Goal: Task Accomplishment & Management: Use online tool/utility

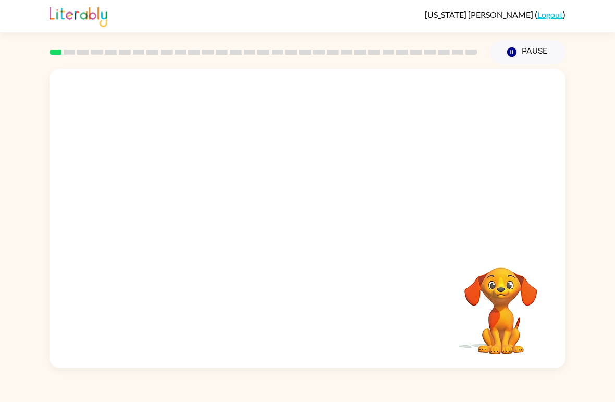
click at [602, 138] on div "Your browser must support playing .mp4 files to use Literably. Please try using…" at bounding box center [307, 216] width 615 height 304
click at [600, 225] on div "Your browser must support playing .mp4 files to use Literably. Please try using…" at bounding box center [307, 216] width 615 height 304
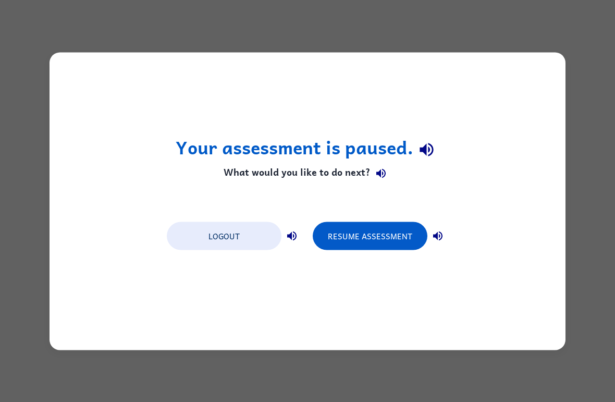
click at [390, 244] on button "Resume Assessment" at bounding box center [370, 236] width 115 height 28
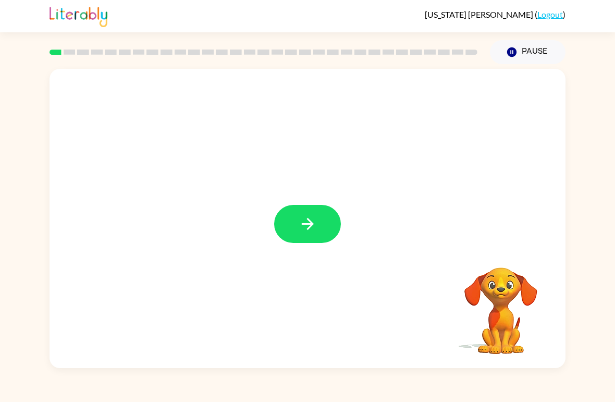
click at [310, 235] on button "button" at bounding box center [307, 224] width 67 height 38
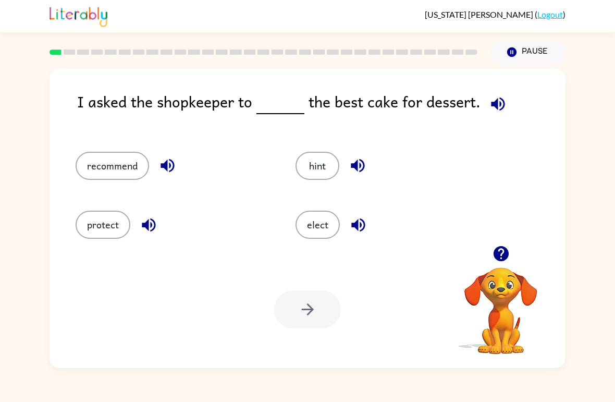
click at [108, 168] on button "recommend" at bounding box center [113, 166] width 74 height 28
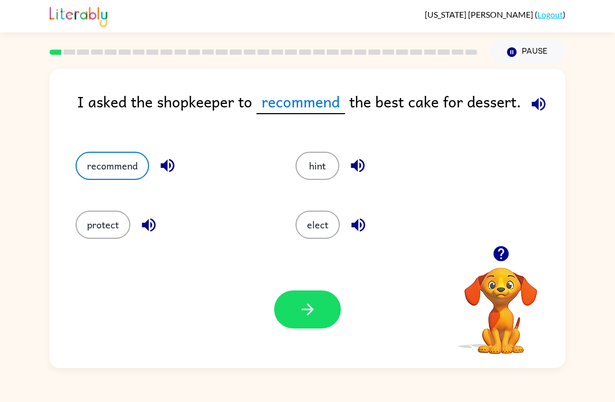
click at [293, 313] on button "button" at bounding box center [307, 309] width 67 height 38
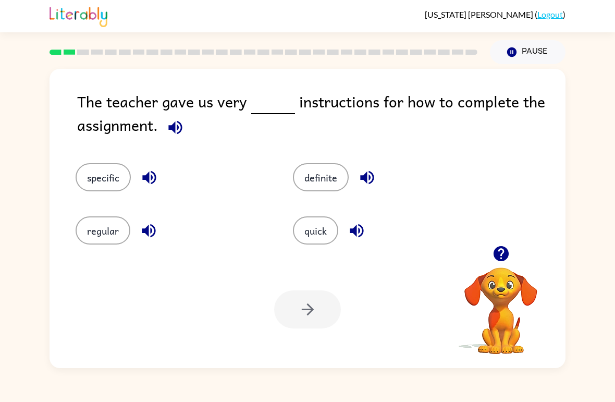
click at [92, 177] on button "specific" at bounding box center [103, 177] width 55 height 28
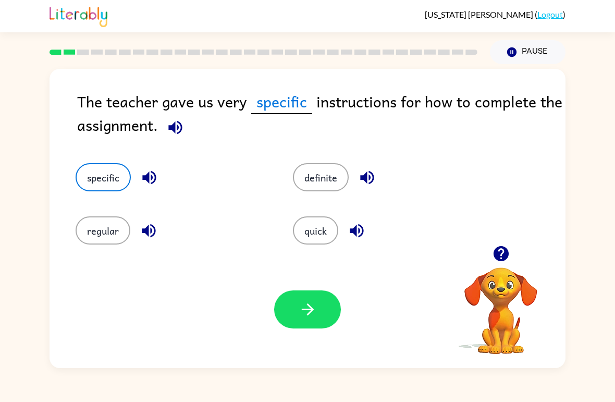
click at [305, 325] on button "button" at bounding box center [307, 309] width 67 height 38
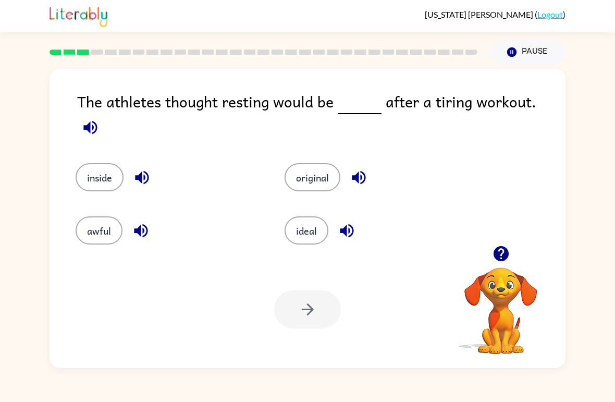
click at [110, 229] on button "awful" at bounding box center [99, 230] width 47 height 28
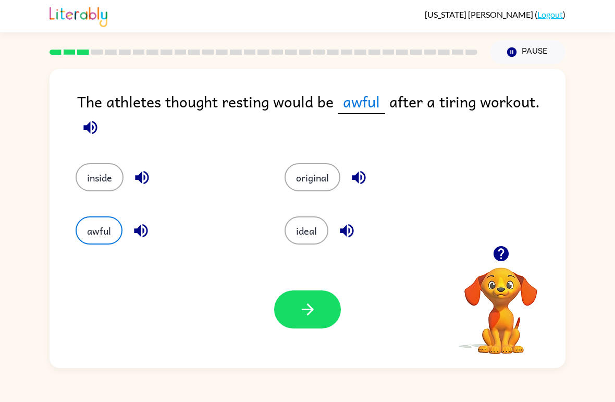
click at [294, 312] on button "button" at bounding box center [307, 309] width 67 height 38
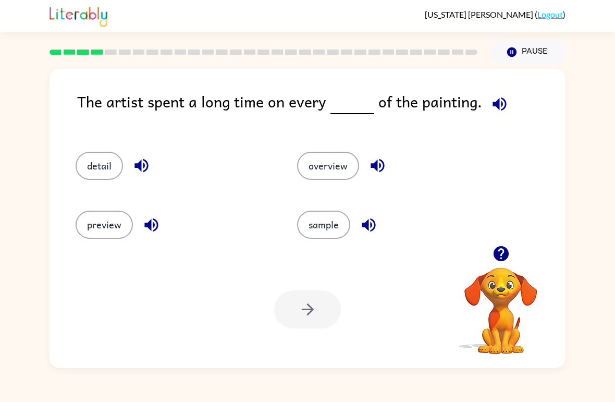
click at [100, 164] on button "detail" at bounding box center [99, 166] width 47 height 28
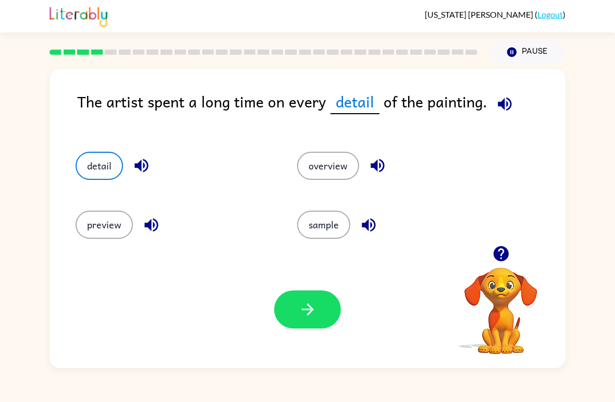
click at [299, 311] on icon "button" at bounding box center [308, 309] width 18 height 18
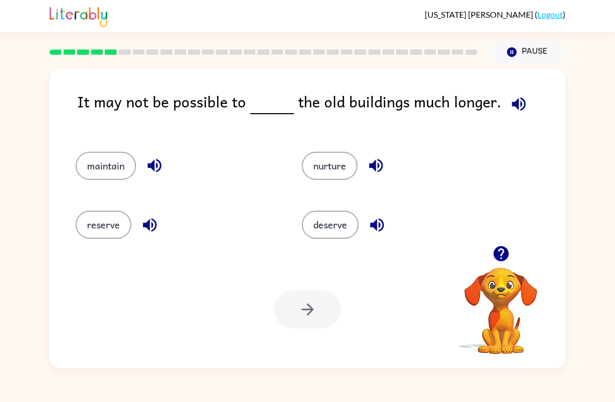
click at [114, 177] on button "maintain" at bounding box center [106, 166] width 60 height 28
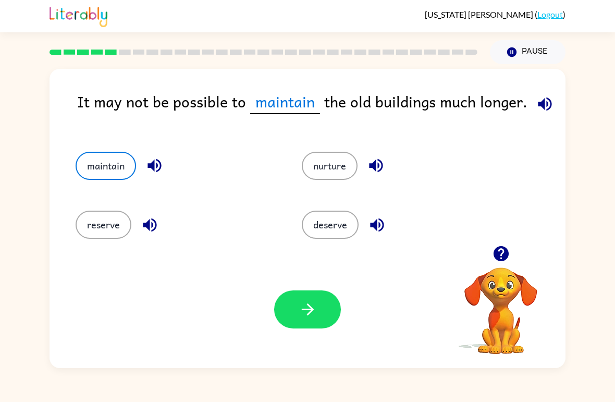
click at [294, 320] on button "button" at bounding box center [307, 309] width 67 height 38
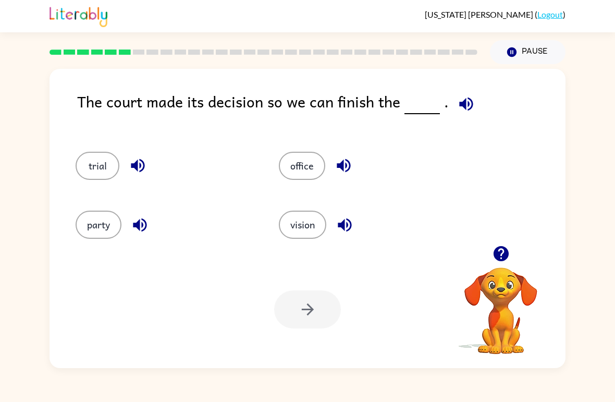
click at [101, 171] on button "trial" at bounding box center [98, 166] width 44 height 28
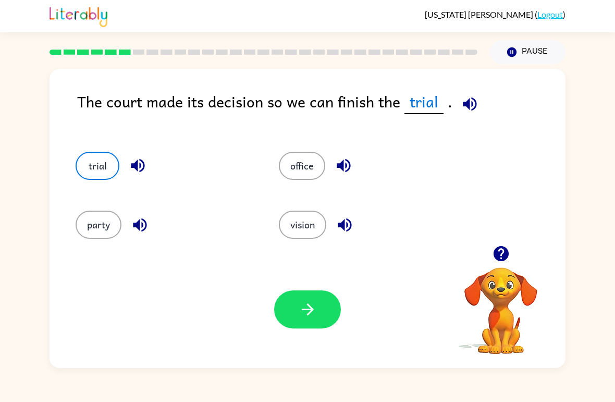
click at [306, 324] on button "button" at bounding box center [307, 309] width 67 height 38
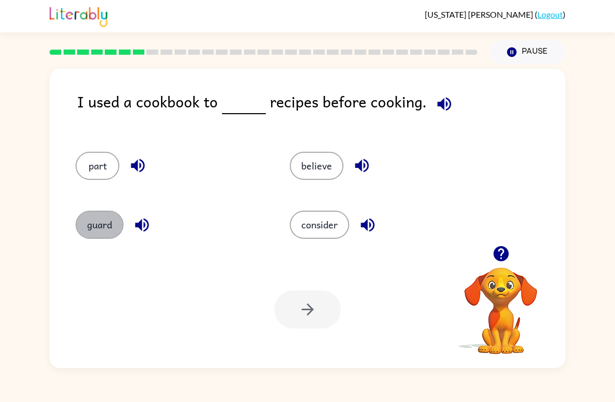
click at [100, 227] on button "guard" at bounding box center [100, 225] width 48 height 28
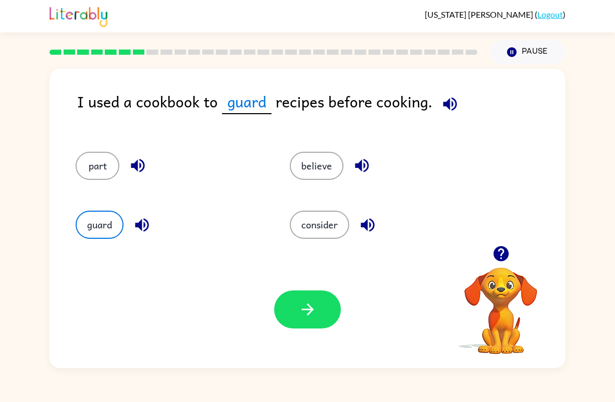
click at [294, 313] on button "button" at bounding box center [307, 309] width 67 height 38
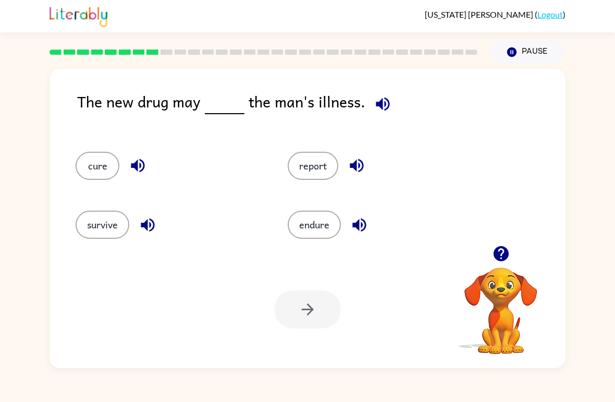
click at [101, 236] on button "survive" at bounding box center [103, 225] width 54 height 28
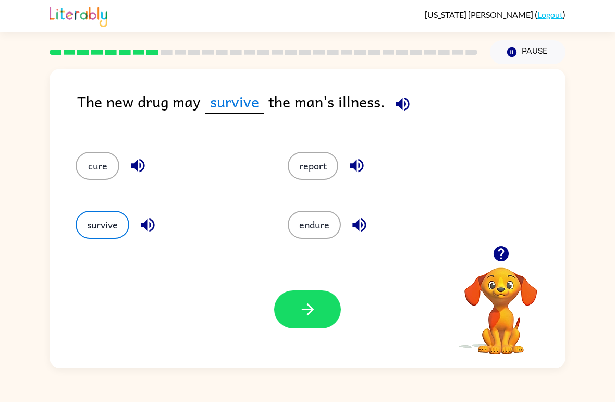
click at [70, 237] on div "survive" at bounding box center [162, 220] width 212 height 59
click at [52, 198] on div "The new drug may survive the man's illness. cure report survive endure Your bro…" at bounding box center [308, 218] width 516 height 299
click at [92, 166] on button "cure" at bounding box center [98, 166] width 44 height 28
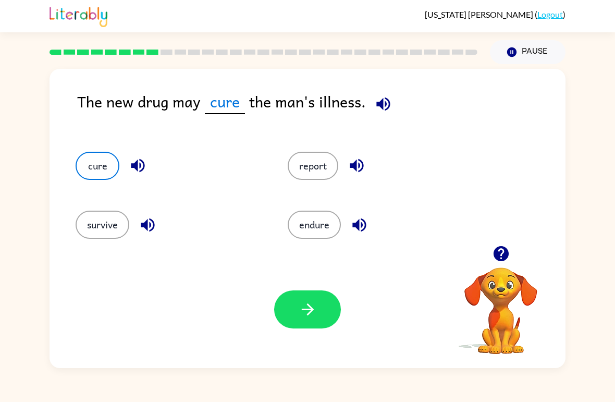
click at [293, 307] on button "button" at bounding box center [307, 309] width 67 height 38
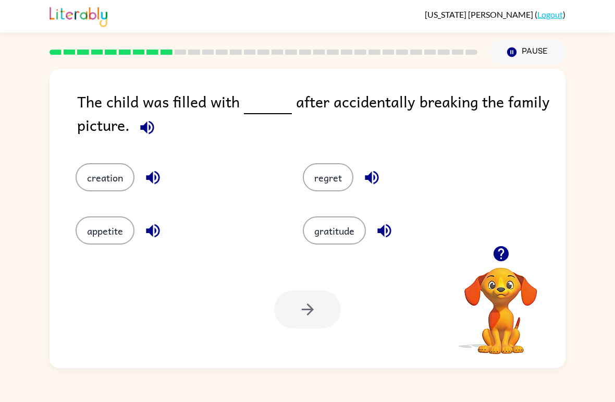
click at [324, 191] on button "regret" at bounding box center [328, 177] width 51 height 28
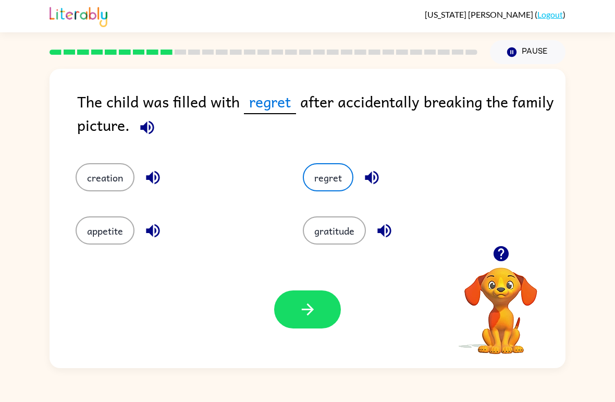
click at [296, 323] on button "button" at bounding box center [307, 309] width 67 height 38
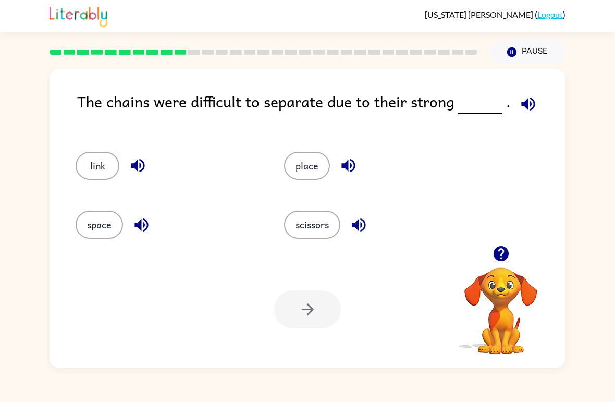
click at [89, 174] on button "link" at bounding box center [98, 166] width 44 height 28
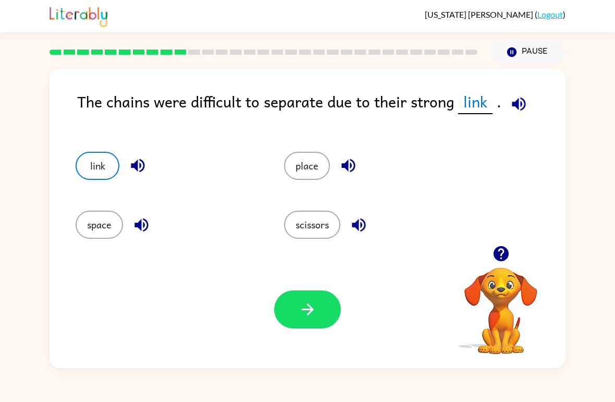
click at [311, 323] on button "button" at bounding box center [307, 309] width 67 height 38
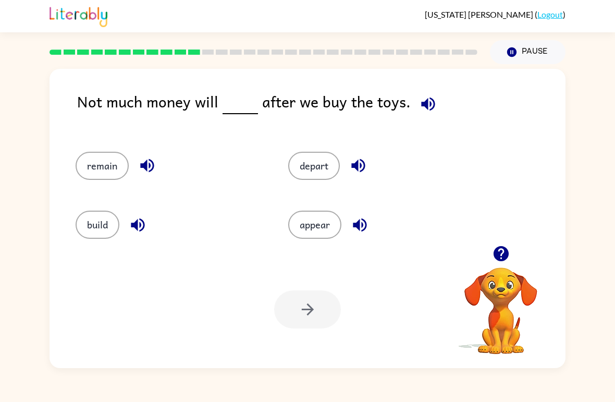
click at [91, 161] on button "remain" at bounding box center [102, 166] width 53 height 28
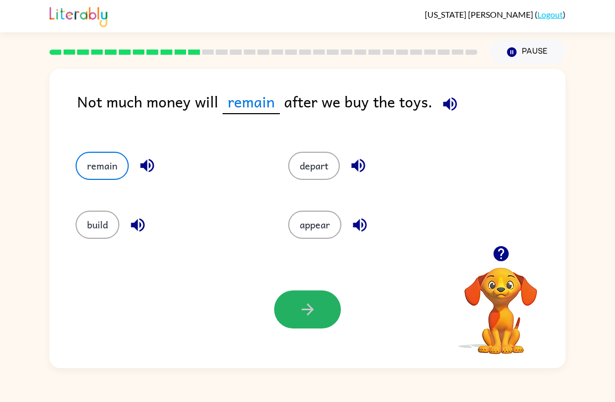
click at [301, 320] on button "button" at bounding box center [307, 309] width 67 height 38
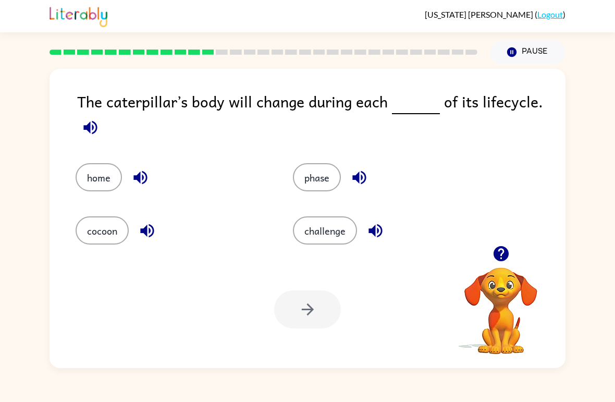
click at [96, 245] on button "cocoon" at bounding box center [102, 230] width 53 height 28
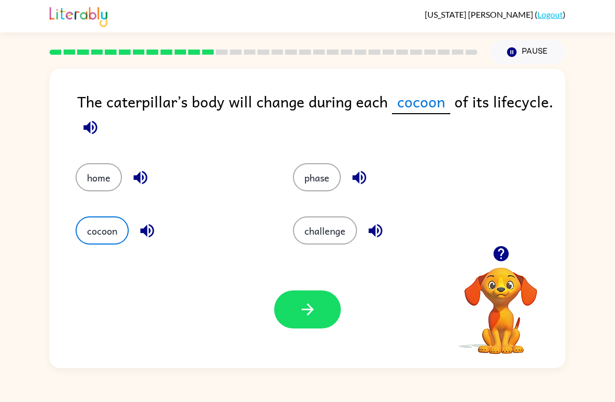
click at [284, 303] on button "button" at bounding box center [307, 309] width 67 height 38
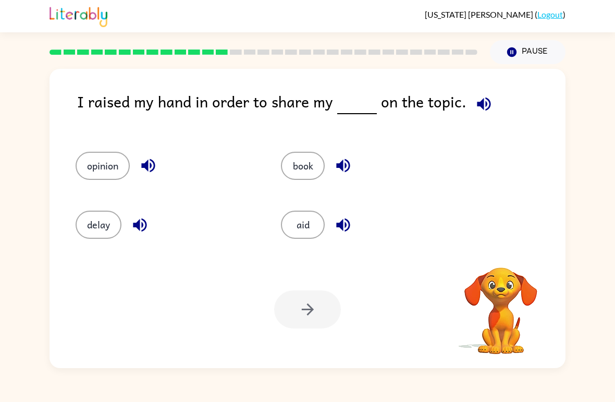
click at [280, 329] on div "Your browser must support playing .mp4 files to use Literably. Please try using…" at bounding box center [308, 309] width 516 height 117
click at [93, 167] on button "opinion" at bounding box center [103, 166] width 54 height 28
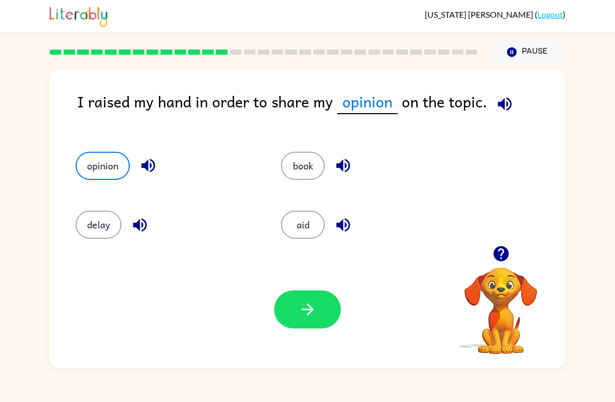
click at [308, 313] on icon "button" at bounding box center [308, 309] width 18 height 18
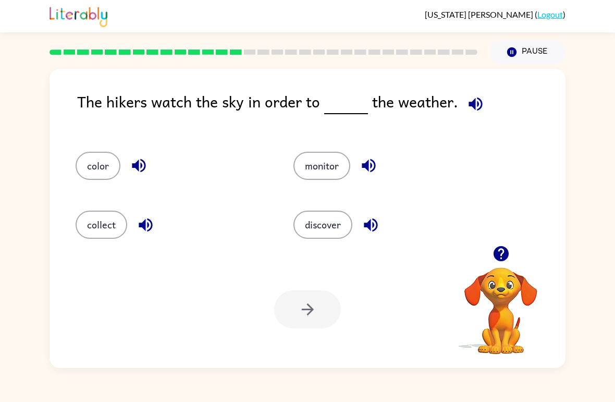
click at [314, 238] on button "discover" at bounding box center [323, 225] width 59 height 28
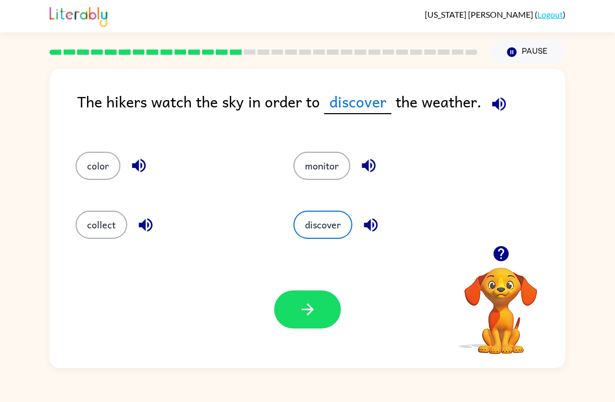
click at [309, 166] on button "monitor" at bounding box center [322, 166] width 57 height 28
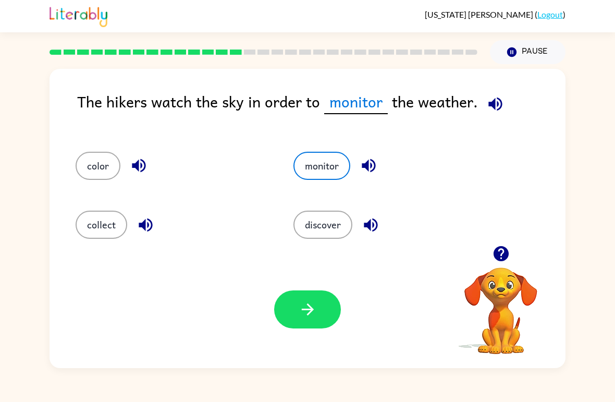
click at [304, 324] on button "button" at bounding box center [307, 309] width 67 height 38
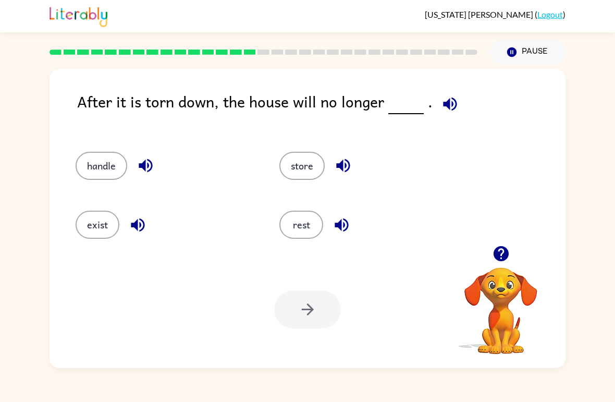
click at [81, 221] on button "exist" at bounding box center [98, 225] width 44 height 28
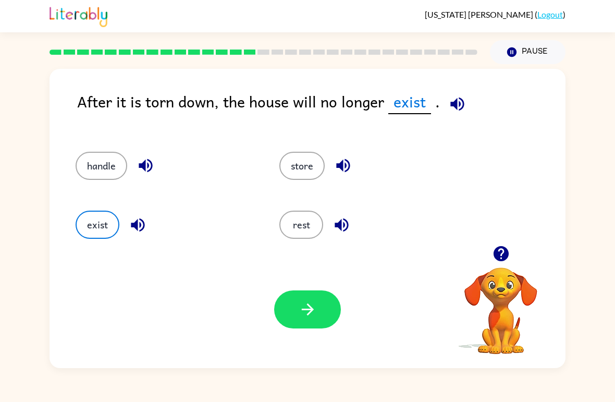
click at [316, 317] on icon "button" at bounding box center [308, 309] width 18 height 18
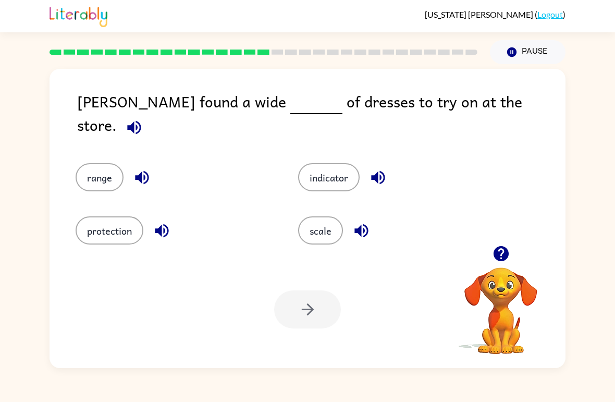
click at [324, 163] on button "indicator" at bounding box center [329, 177] width 62 height 28
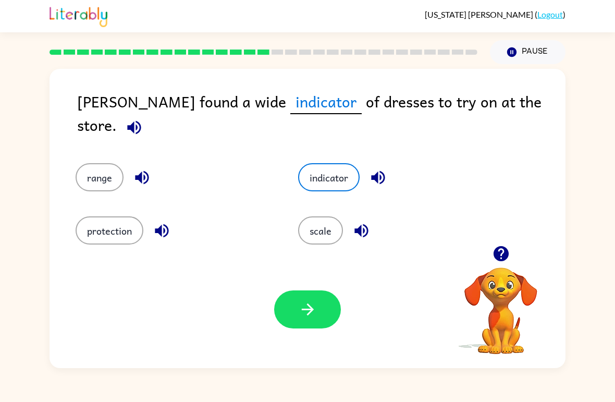
click at [328, 219] on button "scale" at bounding box center [320, 230] width 45 height 28
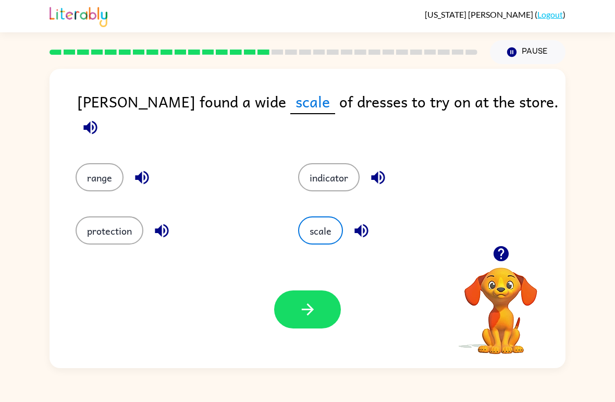
click at [304, 319] on icon "button" at bounding box center [308, 309] width 18 height 18
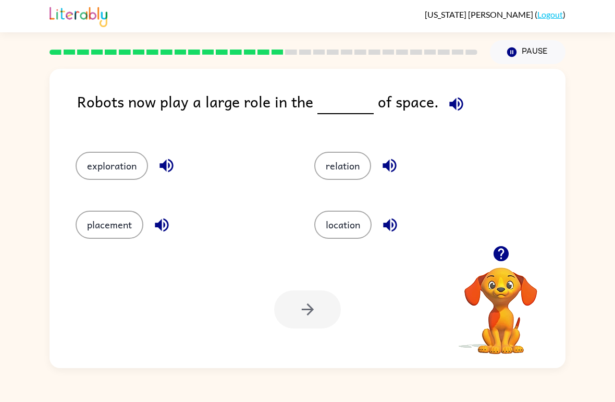
click at [115, 168] on button "exploration" at bounding box center [112, 166] width 72 height 28
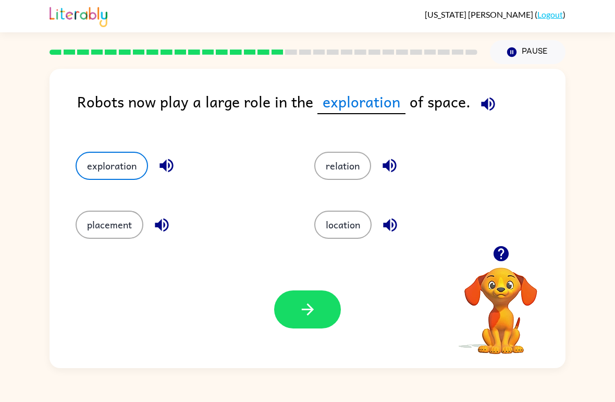
click at [289, 325] on button "button" at bounding box center [307, 309] width 67 height 38
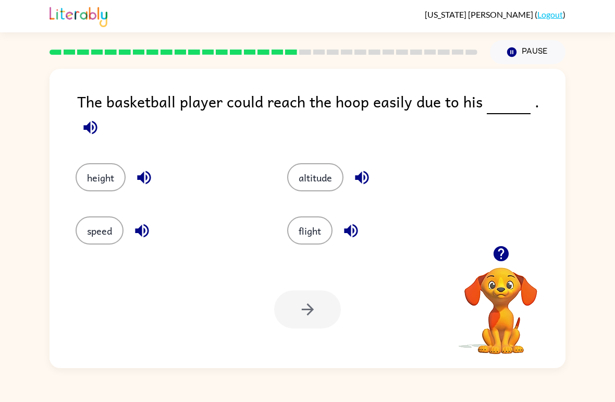
click at [313, 178] on button "altitude" at bounding box center [315, 177] width 56 height 28
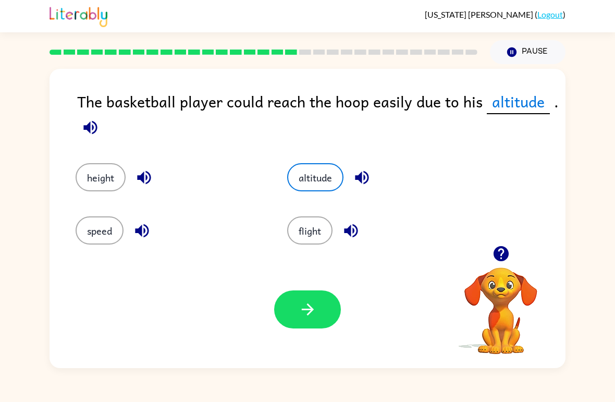
click at [309, 318] on icon "button" at bounding box center [308, 309] width 18 height 18
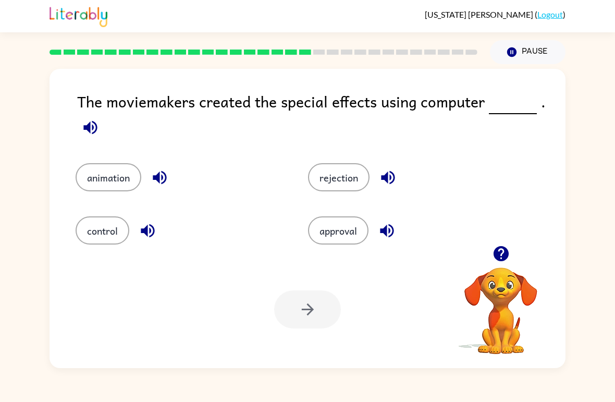
click at [105, 178] on button "animation" at bounding box center [109, 177] width 66 height 28
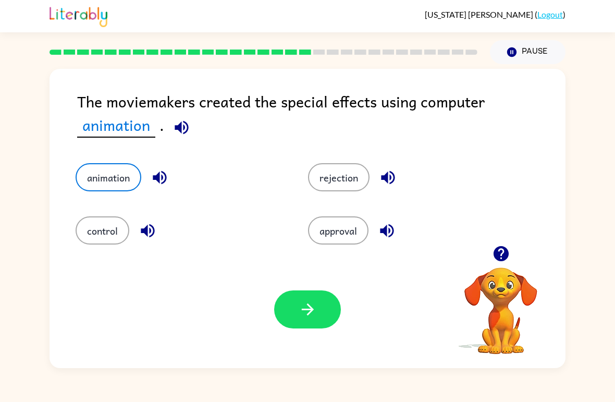
click at [284, 319] on button "button" at bounding box center [307, 309] width 67 height 38
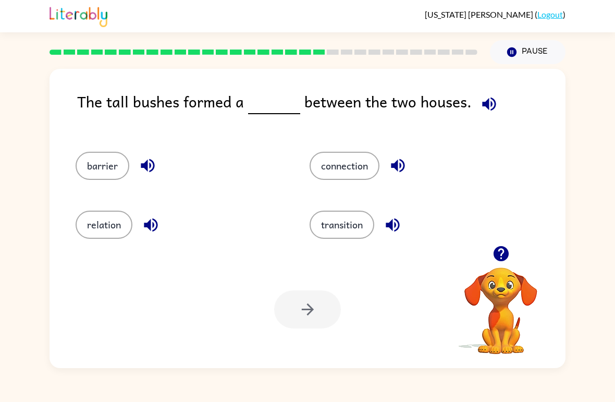
click at [75, 157] on div "barrier" at bounding box center [173, 161] width 234 height 59
click at [74, 157] on div "barrier" at bounding box center [173, 161] width 234 height 59
click at [102, 169] on button "barrier" at bounding box center [103, 166] width 54 height 28
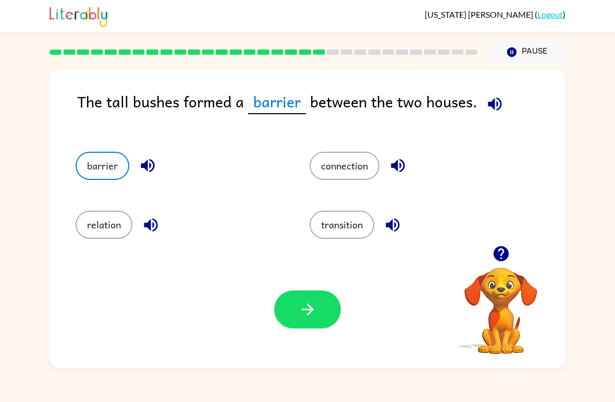
click at [278, 316] on button "button" at bounding box center [307, 309] width 67 height 38
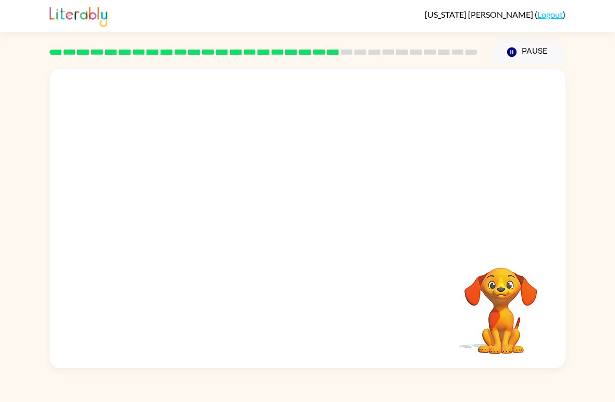
click at [192, 207] on video "Your browser must support playing .mp4 files to use Literably. Please try using…" at bounding box center [308, 157] width 516 height 177
click at [216, 213] on video "Your browser must support playing .mp4 files to use Literably. Please try using…" at bounding box center [308, 157] width 516 height 177
click at [212, 218] on video "Your browser must support playing .mp4 files to use Literably. Please try using…" at bounding box center [308, 157] width 516 height 177
click at [615, 216] on div "Your browser must support playing .mp4 files to use Literably. Please try using…" at bounding box center [307, 216] width 615 height 304
click at [317, 254] on div at bounding box center [308, 218] width 516 height 299
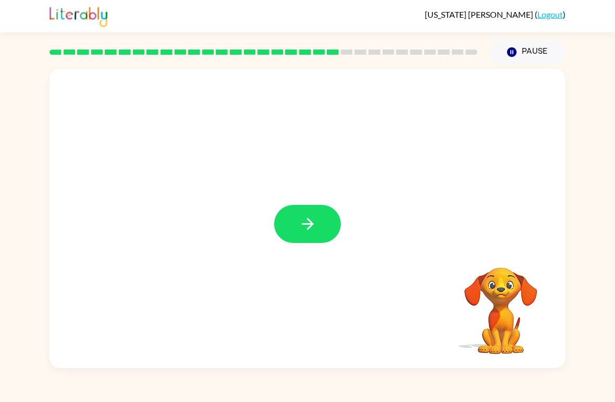
click at [324, 232] on button "button" at bounding box center [307, 224] width 67 height 38
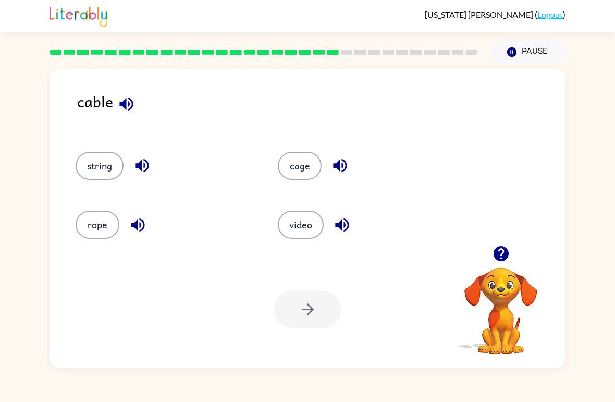
click at [310, 321] on div at bounding box center [307, 309] width 67 height 38
click at [322, 317] on div at bounding box center [307, 309] width 67 height 38
click at [100, 165] on button "string" at bounding box center [100, 166] width 48 height 28
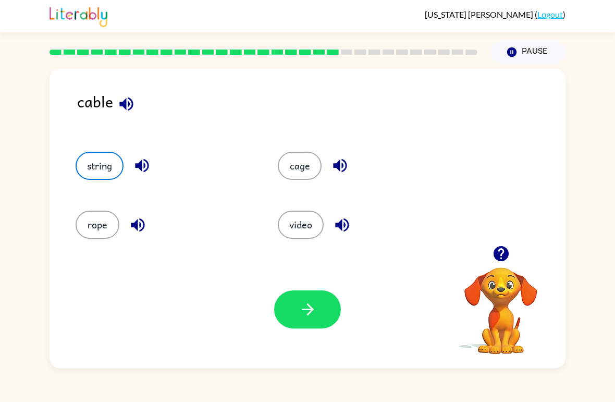
click at [289, 311] on button "button" at bounding box center [307, 309] width 67 height 38
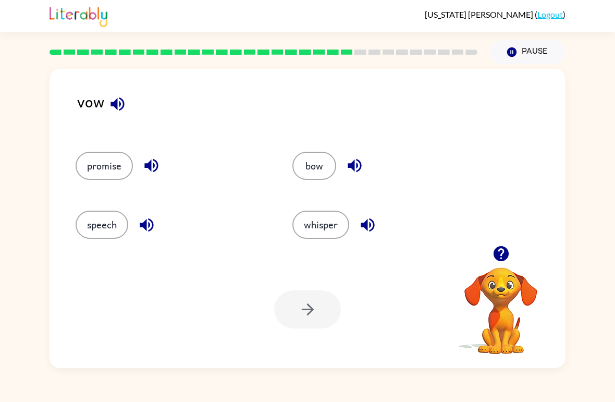
click at [102, 167] on button "promise" at bounding box center [104, 166] width 57 height 28
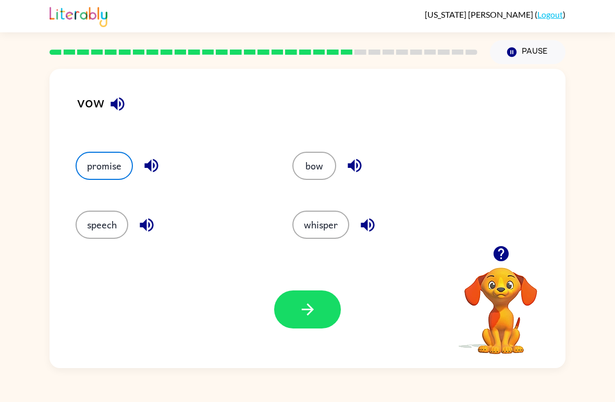
click at [277, 306] on button "button" at bounding box center [307, 309] width 67 height 38
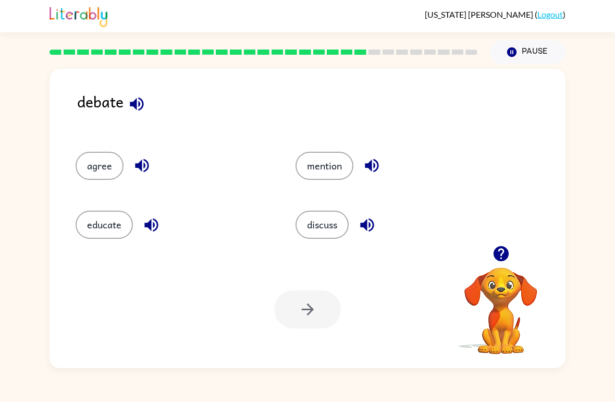
click at [321, 225] on button "discuss" at bounding box center [322, 225] width 53 height 28
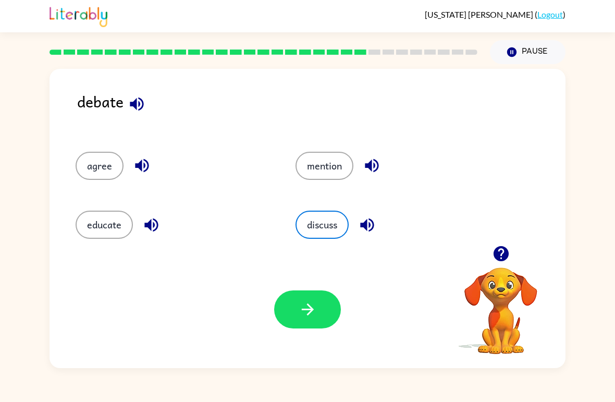
click at [307, 307] on icon "button" at bounding box center [308, 309] width 18 height 18
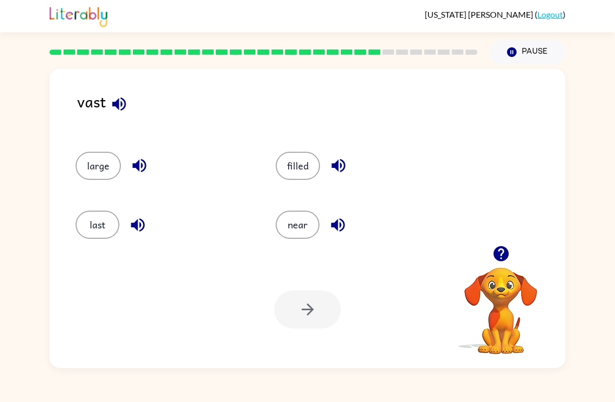
click at [296, 168] on button "filled" at bounding box center [298, 166] width 44 height 28
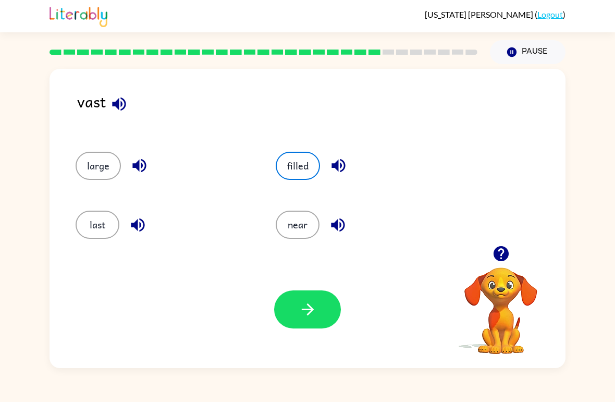
click at [299, 316] on icon "button" at bounding box center [308, 309] width 18 height 18
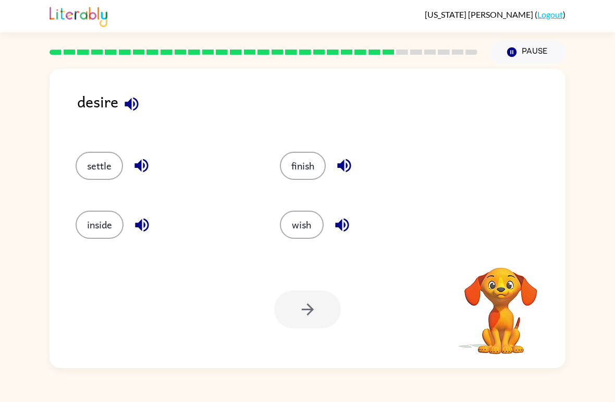
click at [296, 167] on button "finish" at bounding box center [303, 166] width 46 height 28
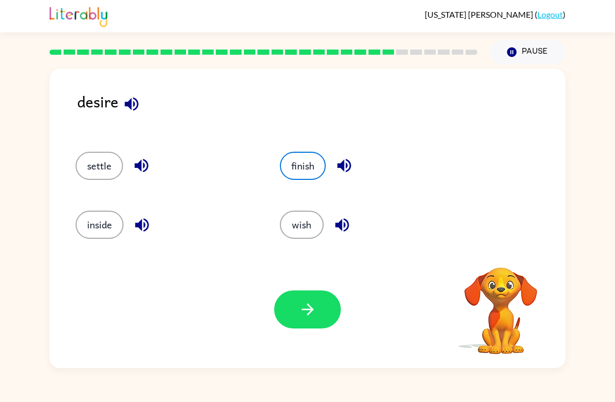
click at [307, 318] on icon "button" at bounding box center [308, 309] width 18 height 18
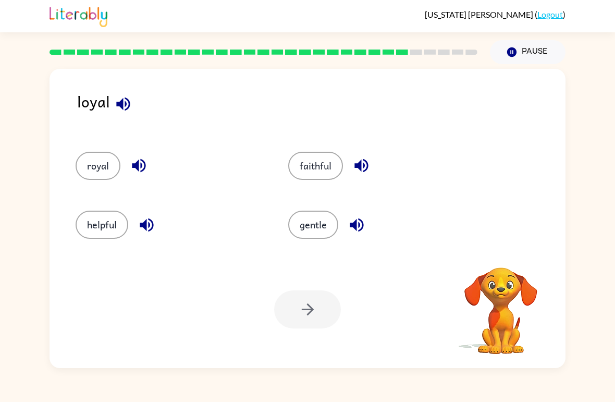
click at [90, 165] on button "royal" at bounding box center [98, 166] width 45 height 28
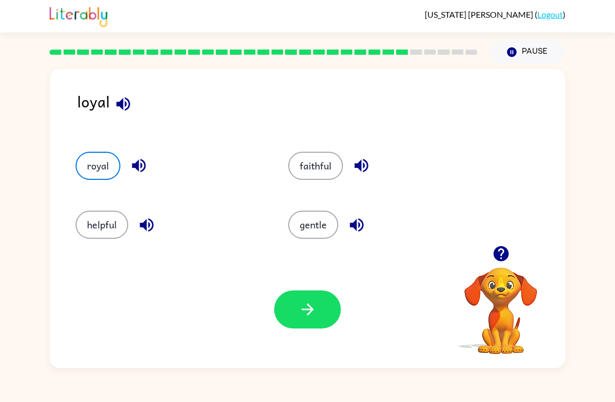
click at [303, 163] on button "faithful" at bounding box center [315, 166] width 55 height 28
click at [300, 306] on icon "button" at bounding box center [308, 309] width 18 height 18
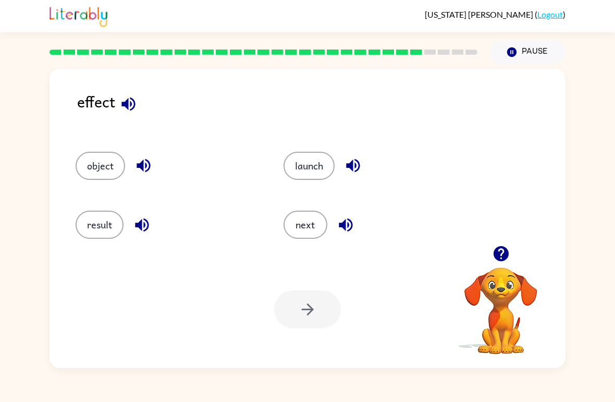
click at [317, 179] on button "launch" at bounding box center [309, 166] width 51 height 28
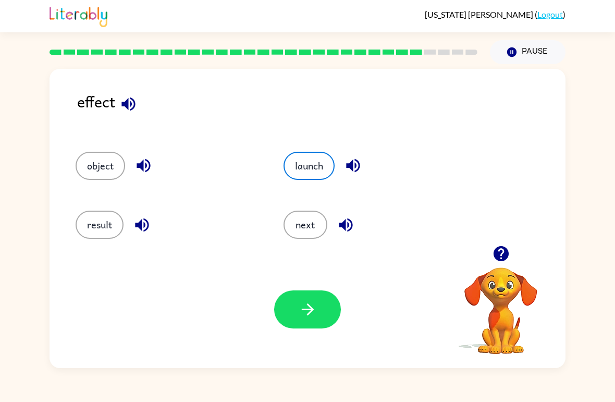
click at [295, 317] on button "button" at bounding box center [307, 309] width 67 height 38
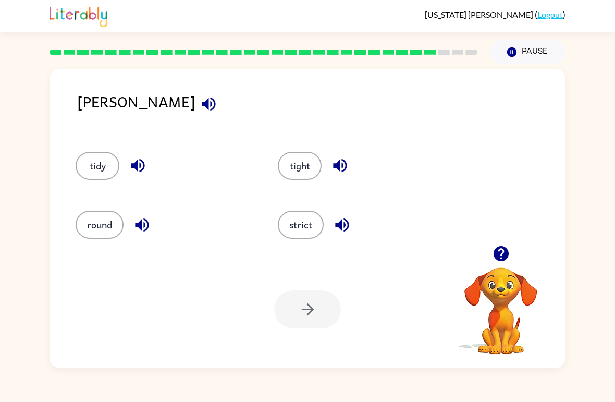
click at [311, 172] on button "tight" at bounding box center [300, 166] width 44 height 28
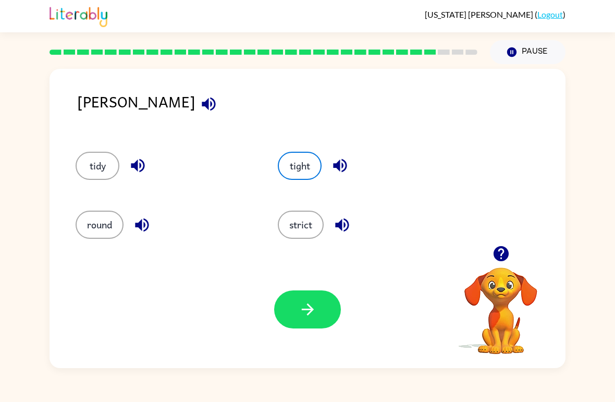
click at [293, 306] on button "button" at bounding box center [307, 309] width 67 height 38
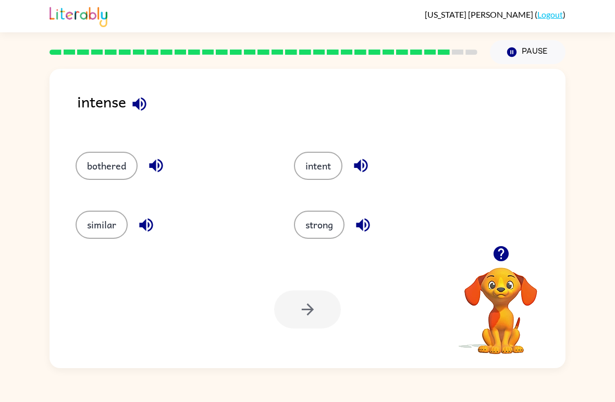
click at [322, 238] on button "strong" at bounding box center [319, 225] width 51 height 28
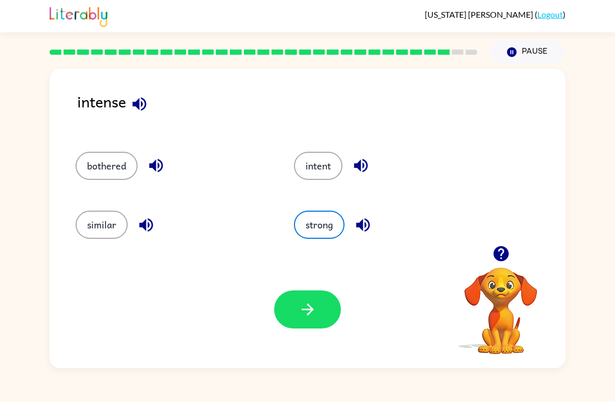
click at [287, 319] on button "button" at bounding box center [307, 309] width 67 height 38
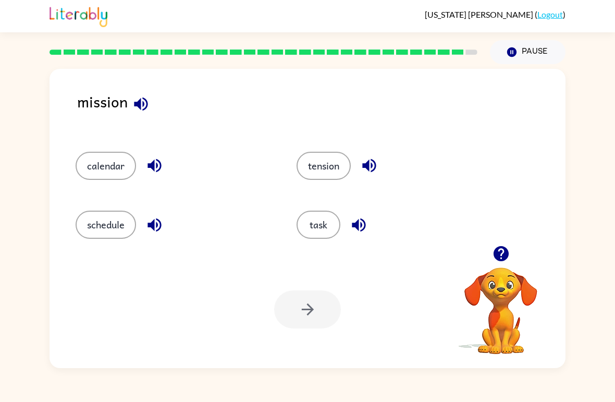
click at [320, 222] on button "task" at bounding box center [319, 225] width 44 height 28
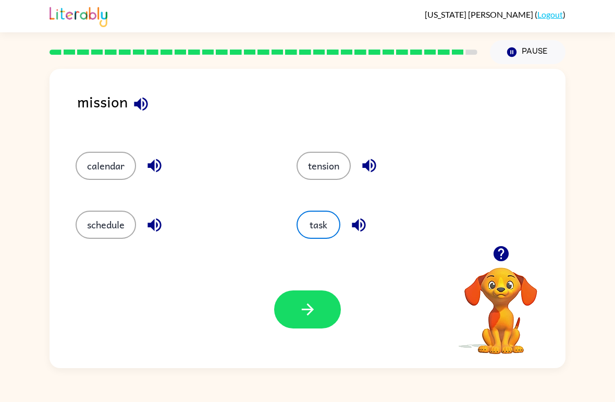
click at [311, 312] on icon "button" at bounding box center [307, 310] width 12 height 12
